Goal: Task Accomplishment & Management: Manage account settings

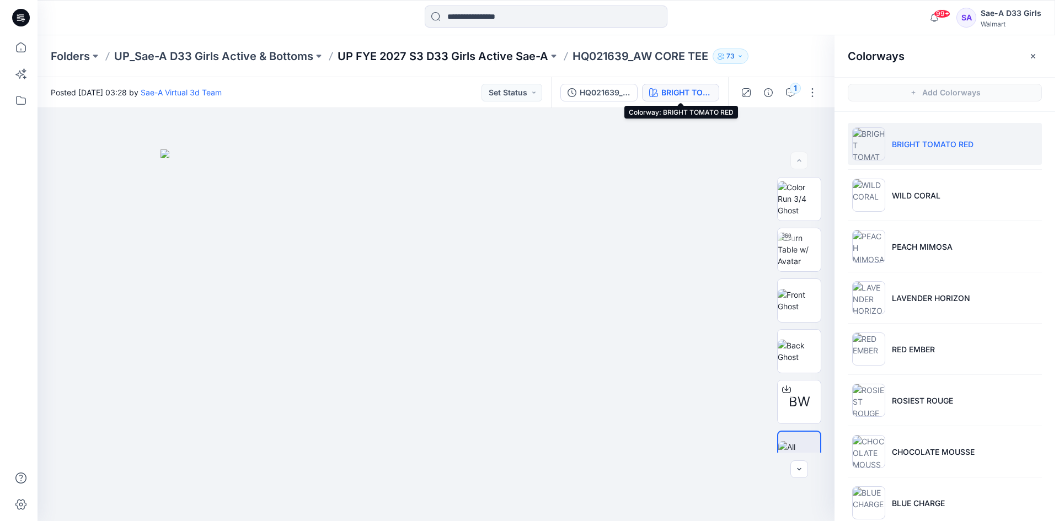
scroll to position [19, 0]
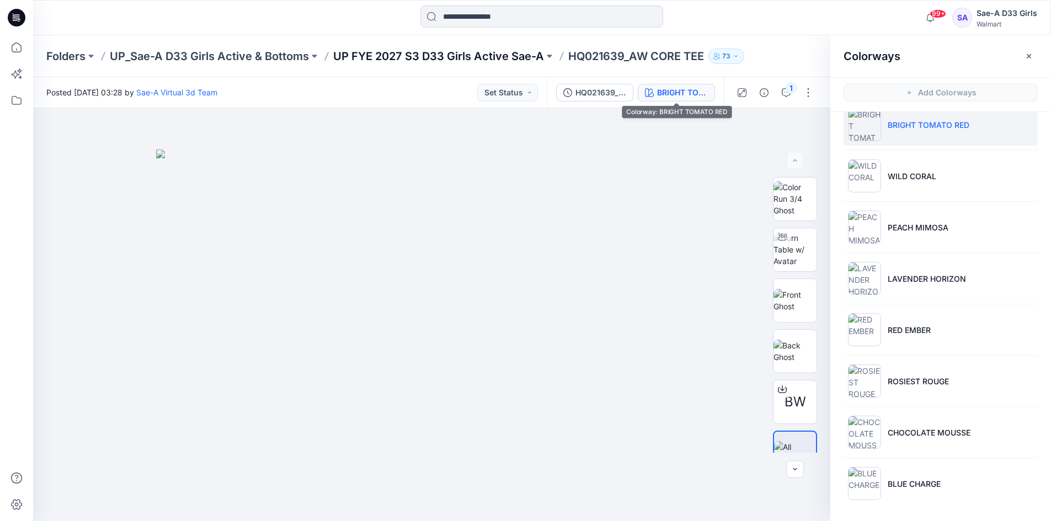
click at [449, 57] on p "UP FYE 2027 S3 D33 Girls Active Sae-A" at bounding box center [438, 56] width 211 height 15
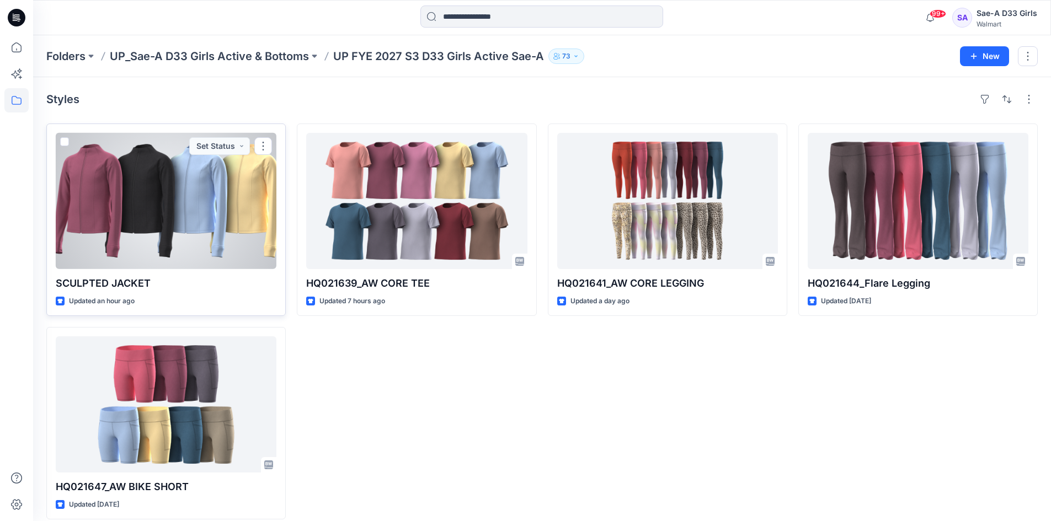
click at [198, 191] on div at bounding box center [166, 201] width 221 height 136
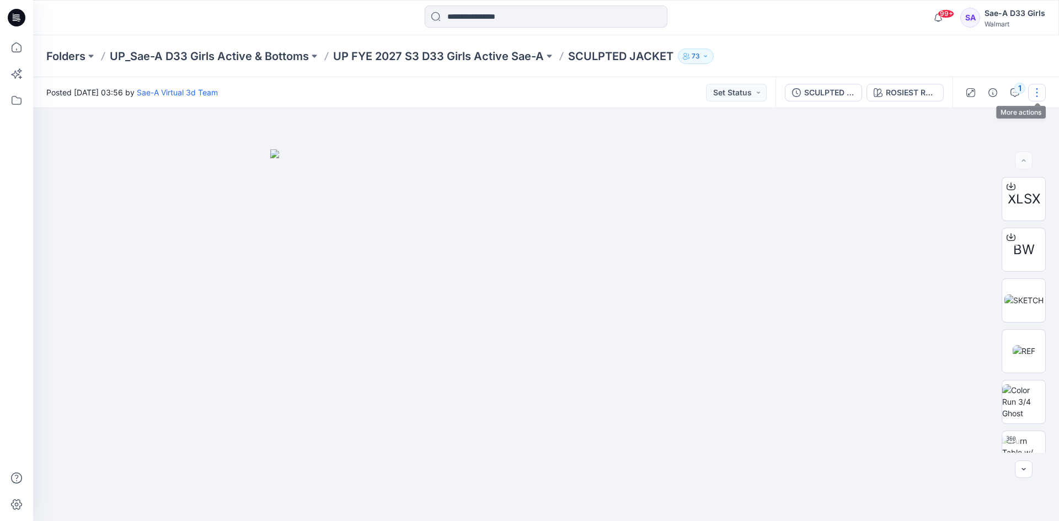
click at [1033, 95] on button "button" at bounding box center [1037, 93] width 18 height 18
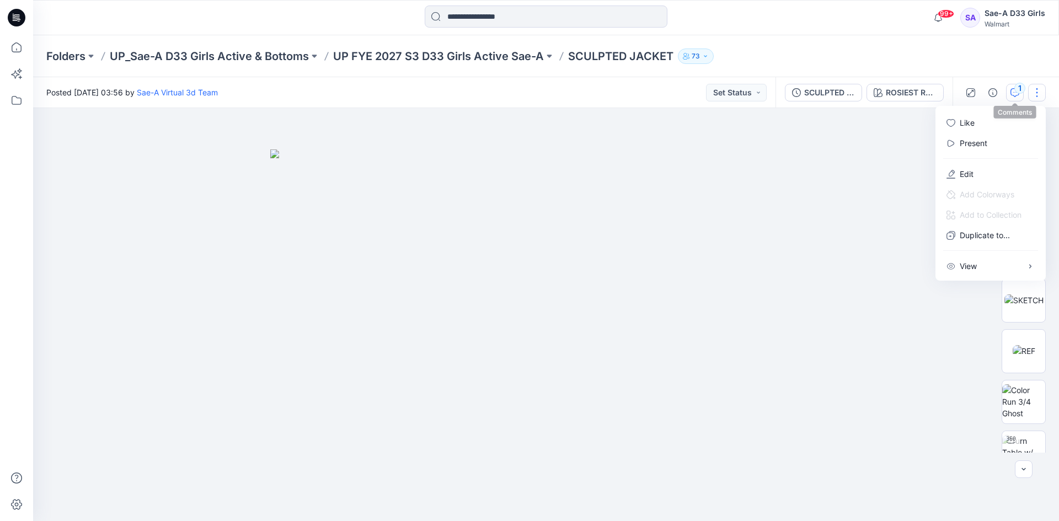
click at [1012, 93] on icon "button" at bounding box center [1015, 92] width 9 height 9
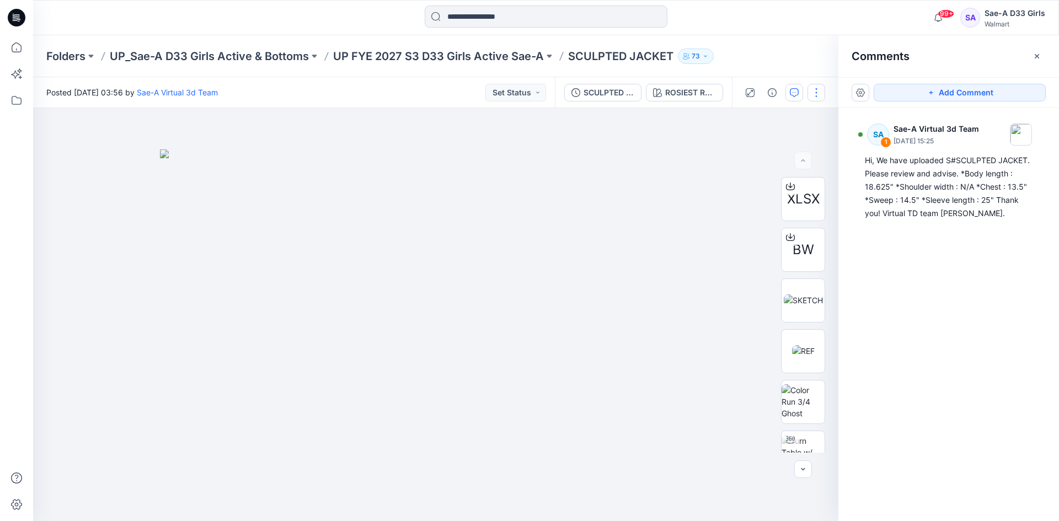
click at [824, 94] on button "button" at bounding box center [817, 93] width 18 height 18
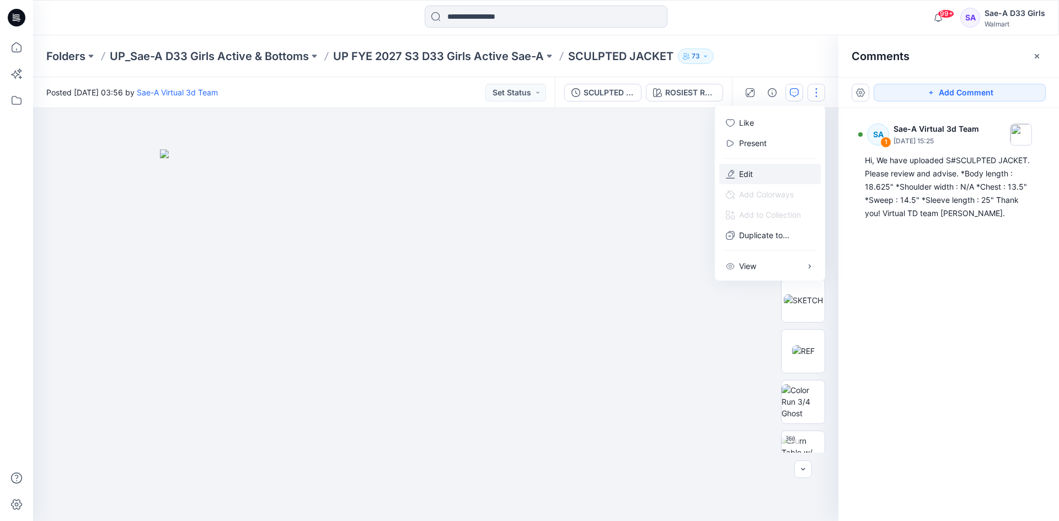
click at [764, 170] on button "Edit" at bounding box center [770, 174] width 102 height 20
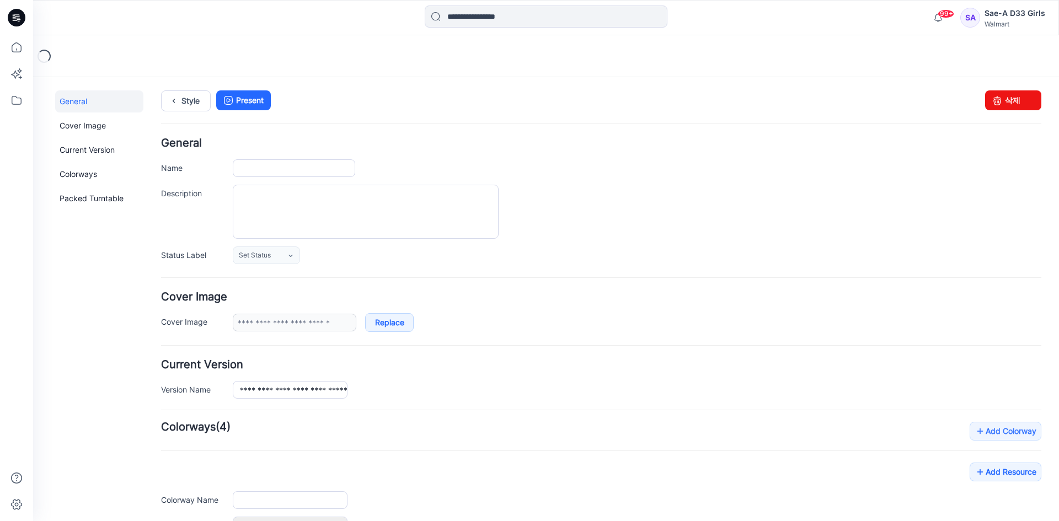
type input "**********"
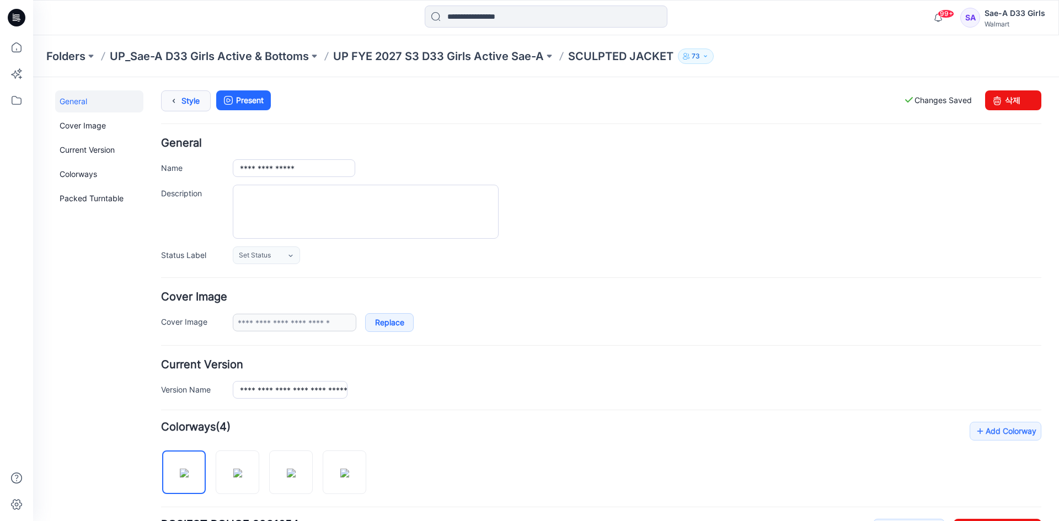
click at [199, 108] on link "Style" at bounding box center [186, 100] width 50 height 21
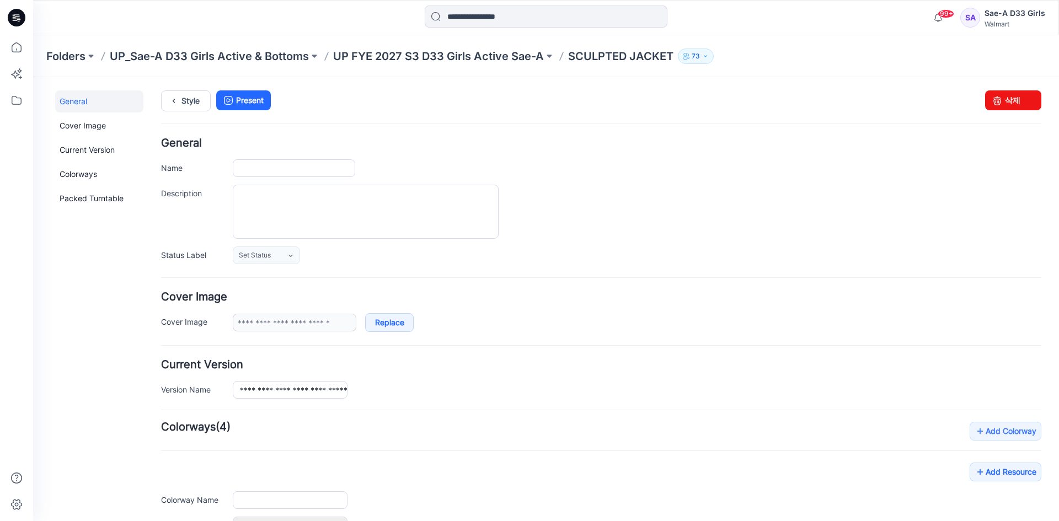
type input "**********"
click at [428, 56] on p "UP FYE 2027 S3 D33 Girls Active Sae-A" at bounding box center [438, 56] width 211 height 15
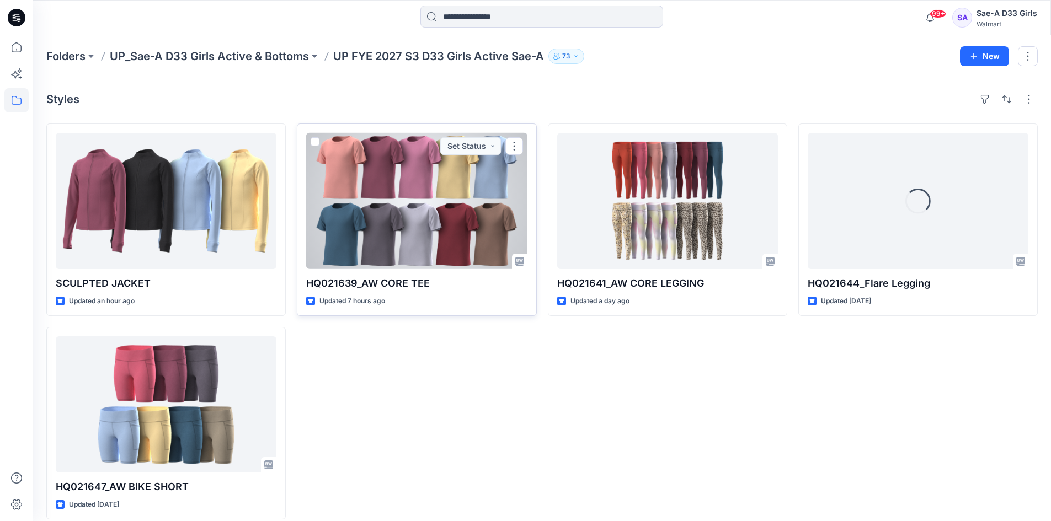
click at [452, 214] on div at bounding box center [416, 201] width 221 height 136
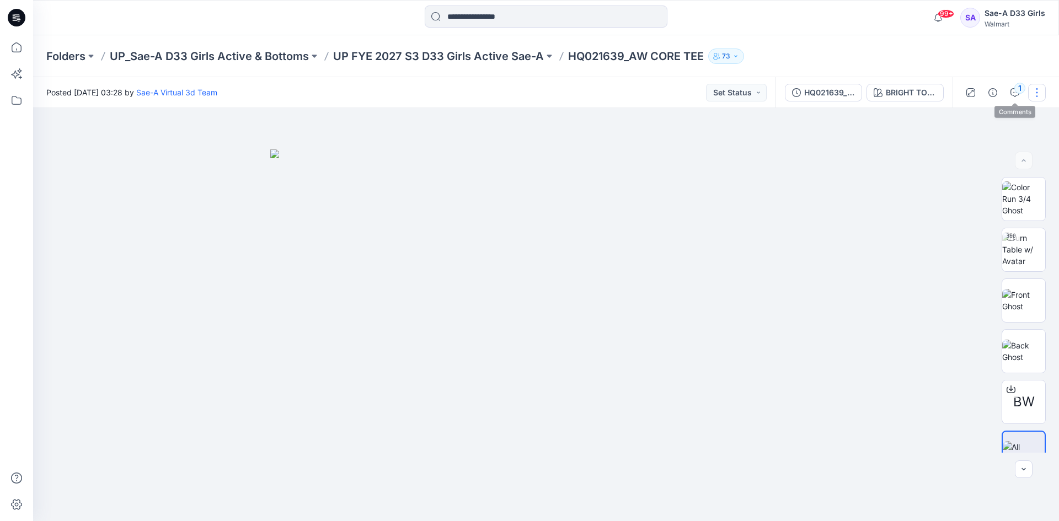
click at [1034, 97] on button "button" at bounding box center [1037, 93] width 18 height 18
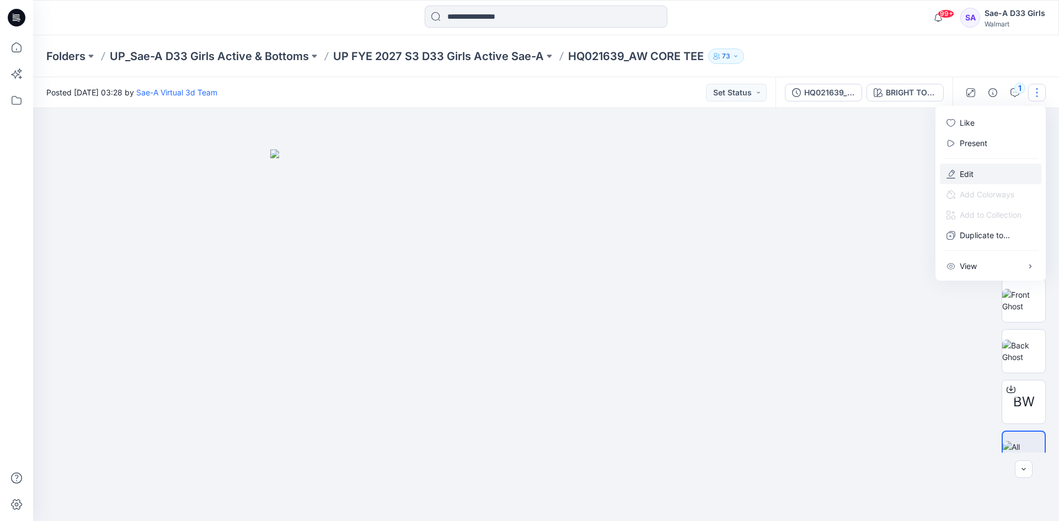
click at [1007, 170] on button "Edit" at bounding box center [991, 174] width 102 height 20
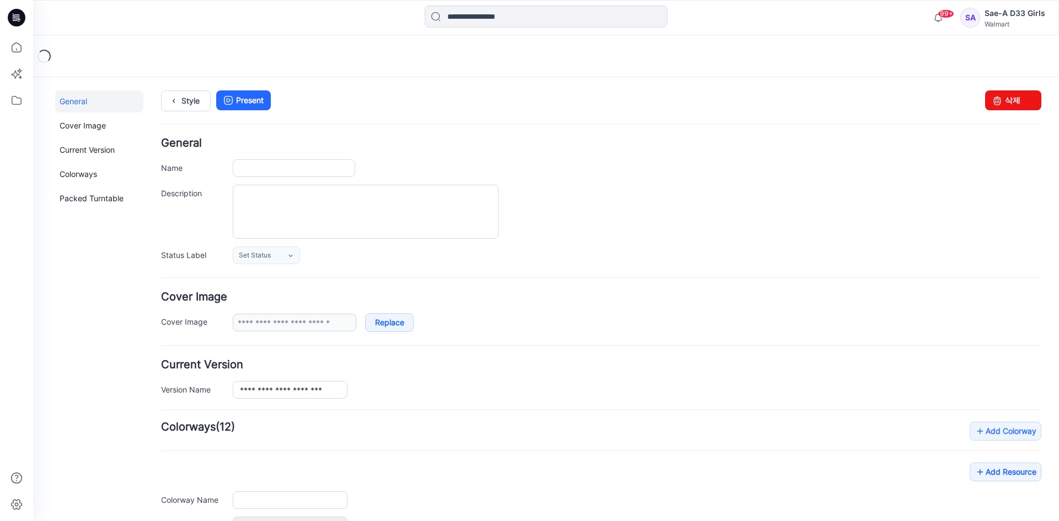
type input "**********"
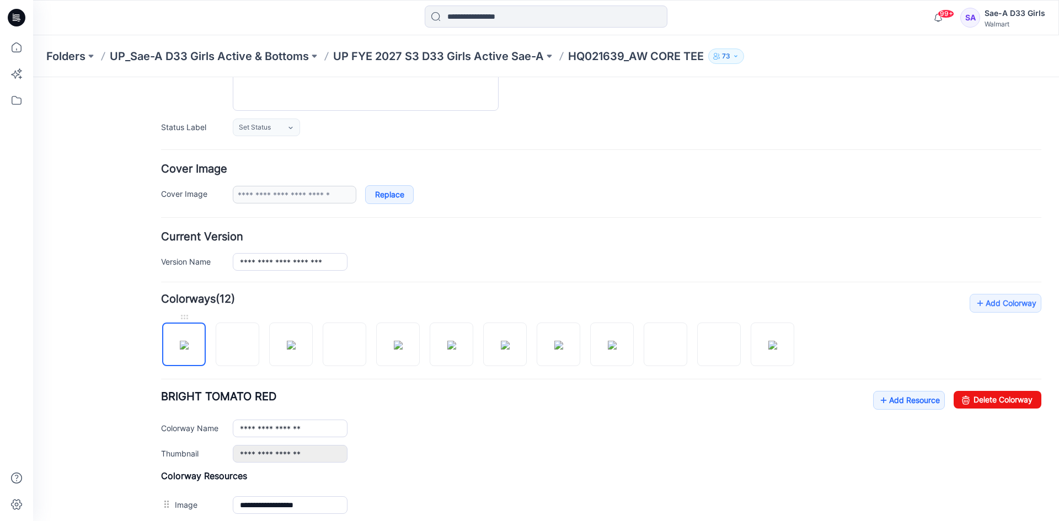
scroll to position [166, 0]
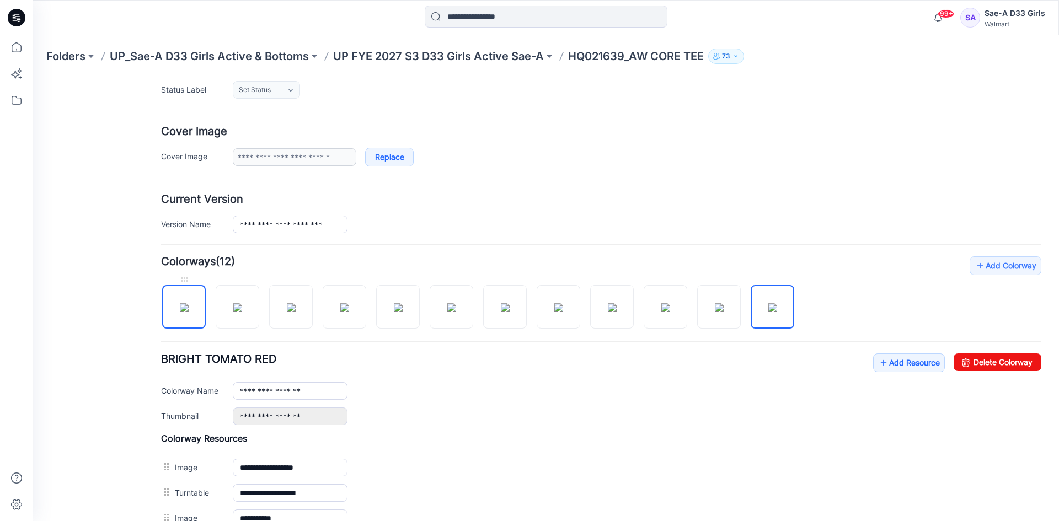
click at [184, 312] on img at bounding box center [184, 307] width 9 height 9
click at [242, 305] on img at bounding box center [237, 307] width 9 height 9
click at [292, 306] on img at bounding box center [291, 307] width 9 height 9
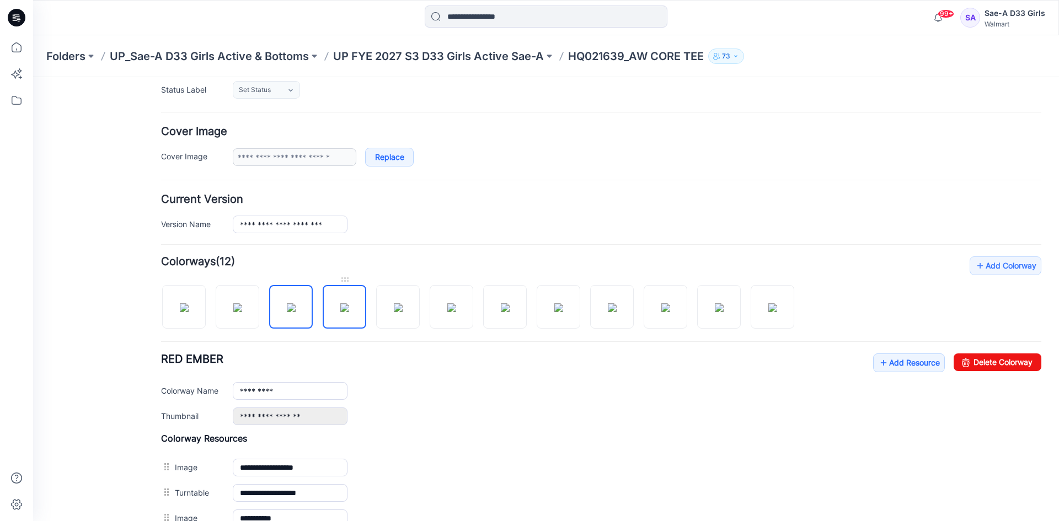
click at [340, 303] on img at bounding box center [344, 307] width 9 height 9
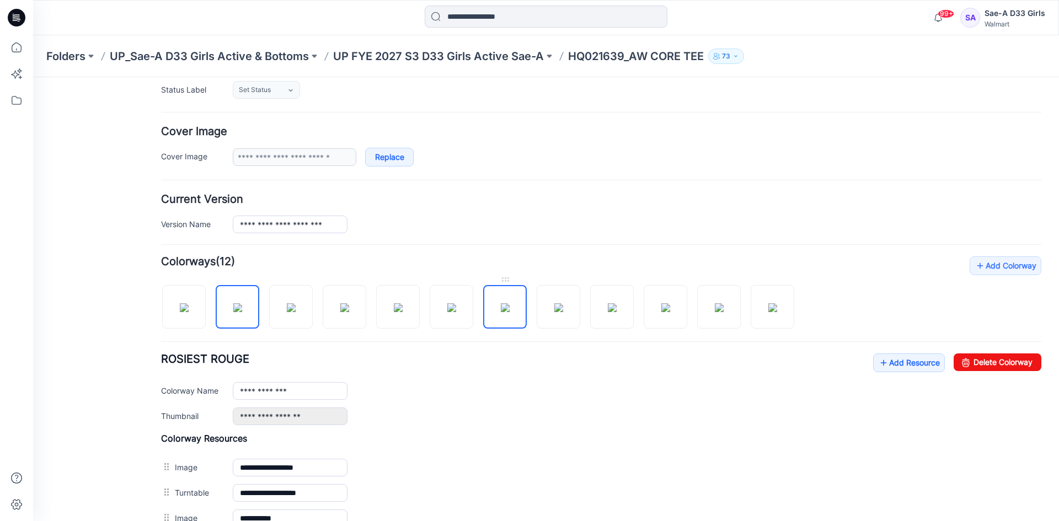
click at [506, 306] on img at bounding box center [505, 307] width 9 height 9
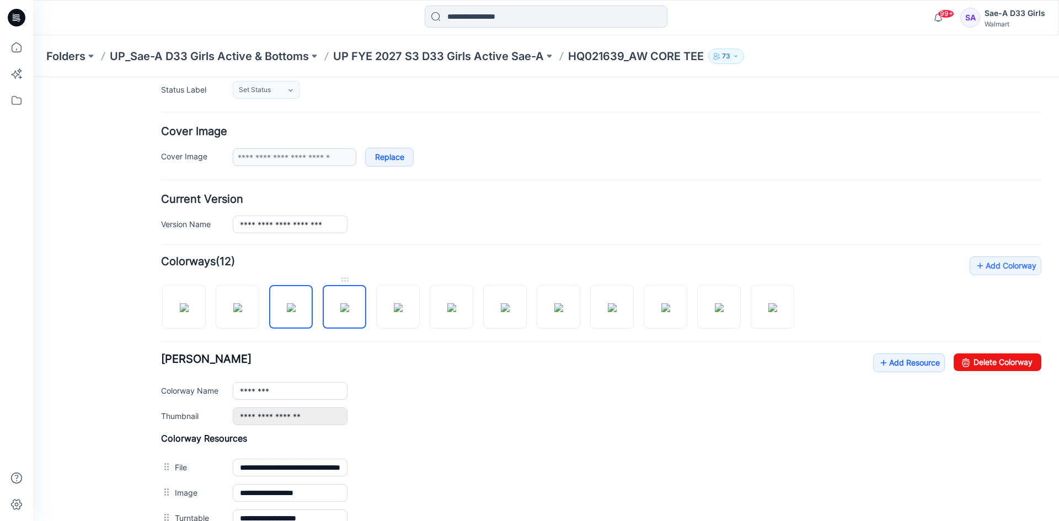
click at [340, 312] on img at bounding box center [344, 307] width 9 height 9
click at [617, 312] on img at bounding box center [612, 307] width 9 height 9
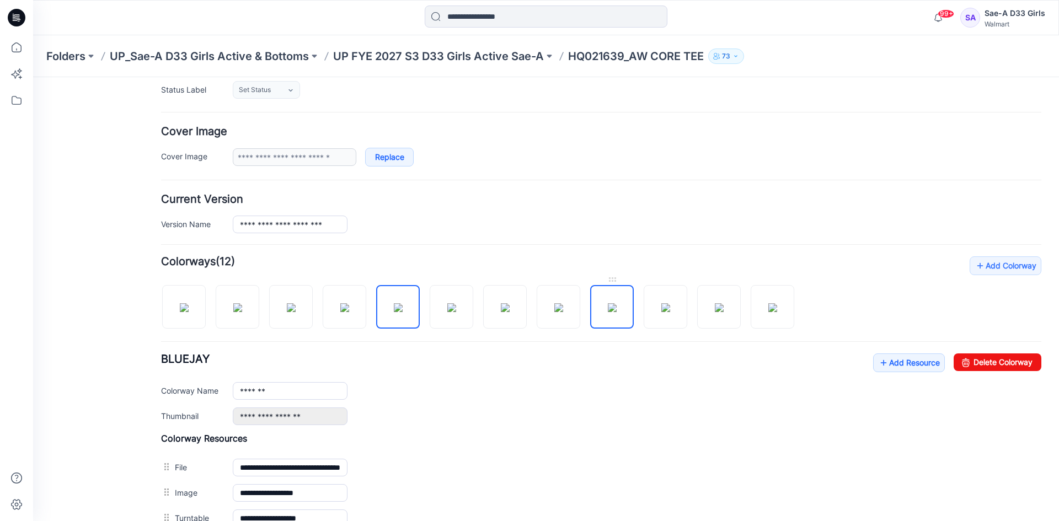
click at [617, 308] on img at bounding box center [612, 307] width 9 height 9
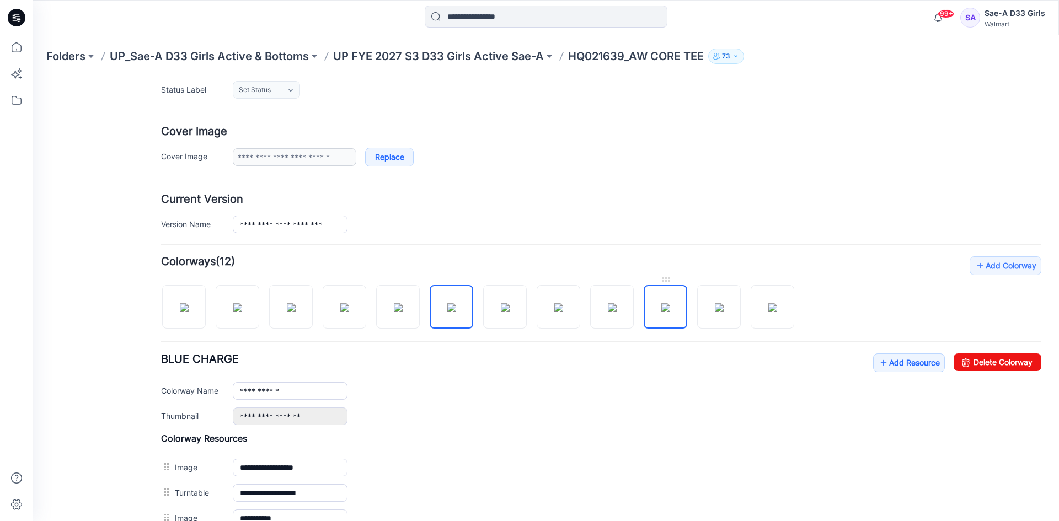
click at [668, 308] on img at bounding box center [665, 307] width 9 height 9
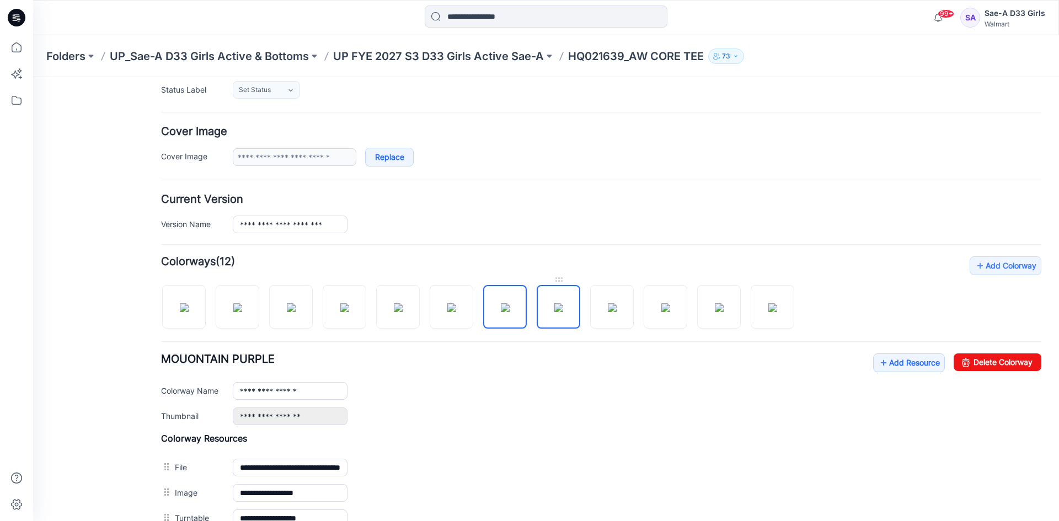
click at [554, 312] on img at bounding box center [558, 307] width 9 height 9
type input "**********"
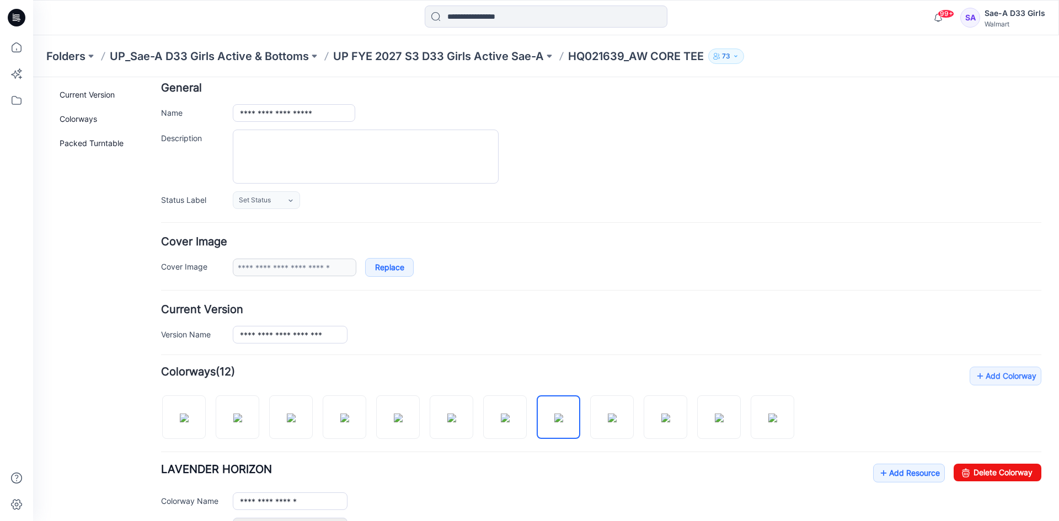
click at [743, 126] on div "**********" at bounding box center [601, 146] width 880 height 126
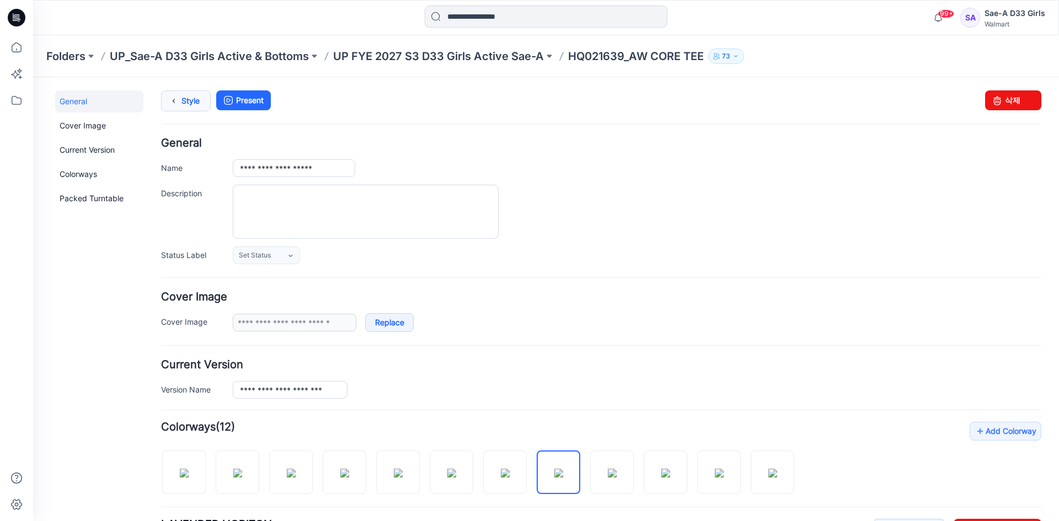
click at [194, 98] on link "Style" at bounding box center [186, 100] width 50 height 21
